Goal: Navigation & Orientation: Understand site structure

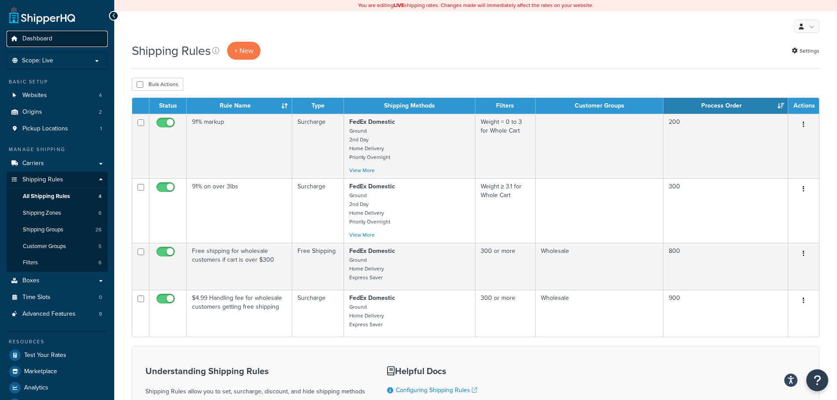
click at [49, 35] on span "Dashboard" at bounding box center [37, 38] width 30 height 7
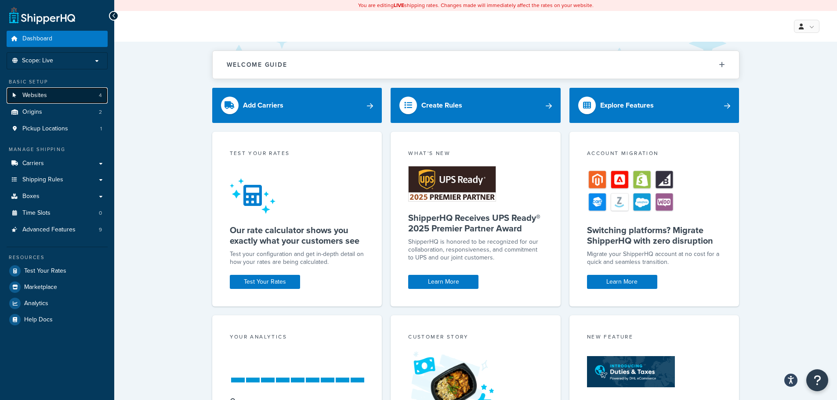
click at [53, 94] on link "Websites 4" at bounding box center [57, 95] width 101 height 16
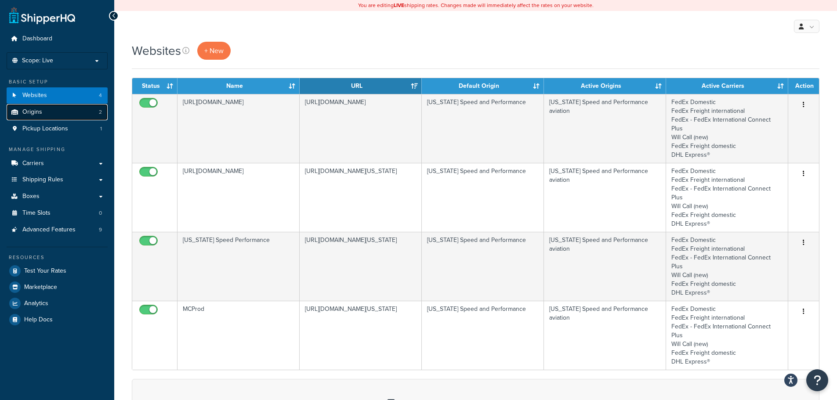
click at [64, 111] on link "Origins 2" at bounding box center [57, 112] width 101 height 16
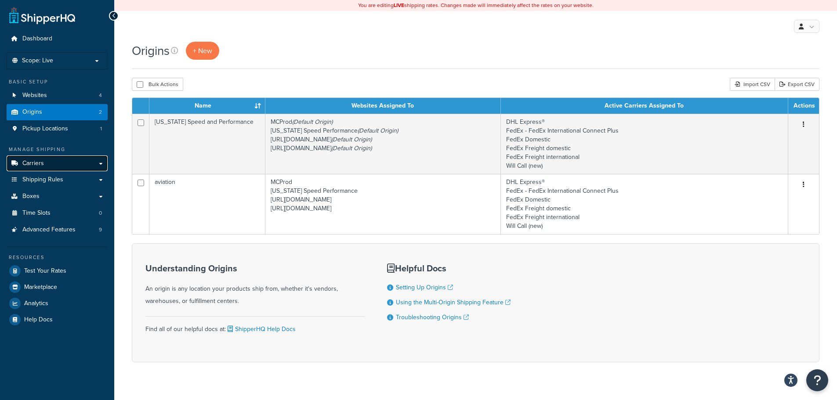
click at [58, 162] on link "Carriers" at bounding box center [57, 163] width 101 height 16
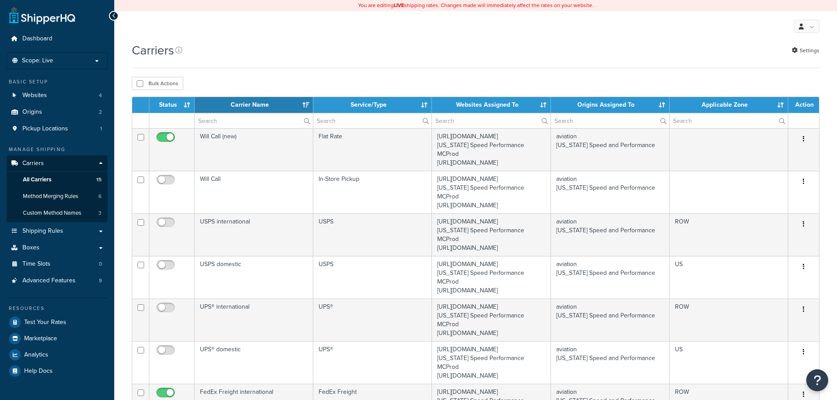
select select "15"
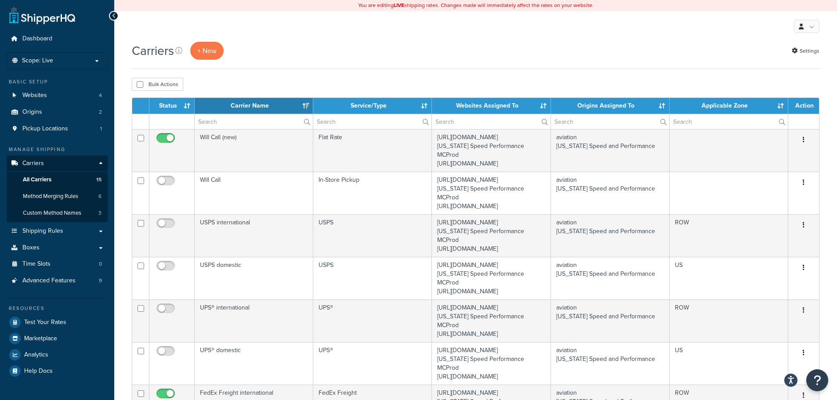
click at [185, 103] on th "Status" at bounding box center [171, 106] width 45 height 16
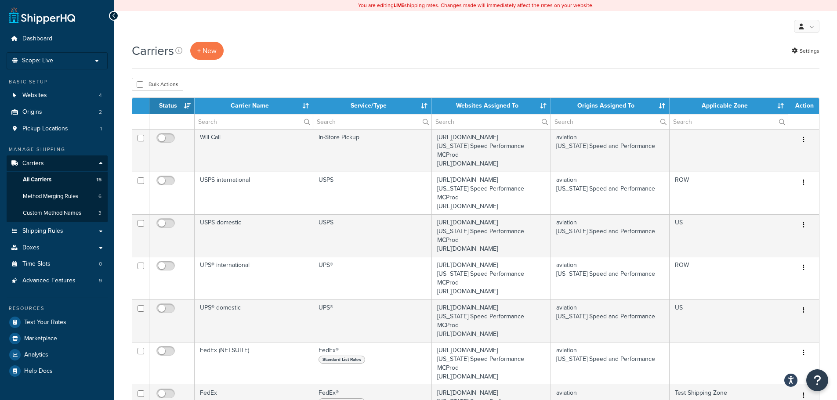
click at [185, 103] on th "Status" at bounding box center [171, 106] width 45 height 16
